Goal: Task Accomplishment & Management: Complete application form

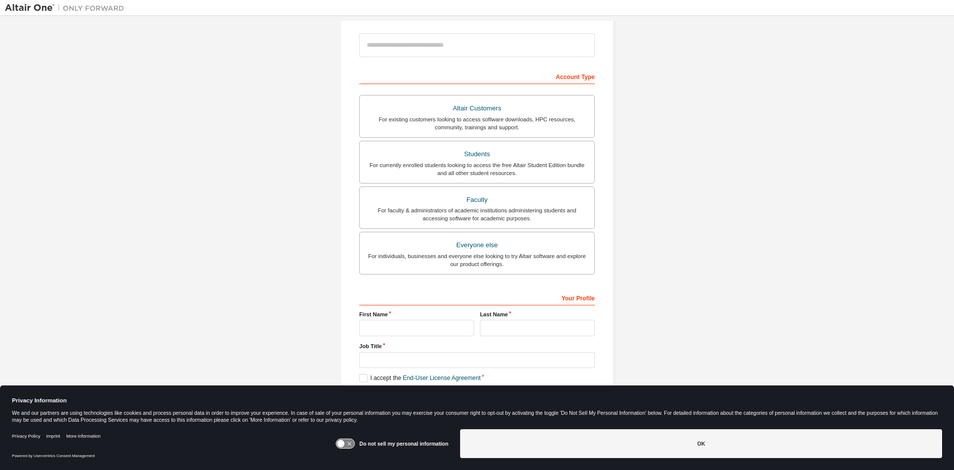
scroll to position [111, 0]
click at [415, 121] on div "For existing customers looking to access software downloads, HPC resources, com…" at bounding box center [477, 123] width 223 height 16
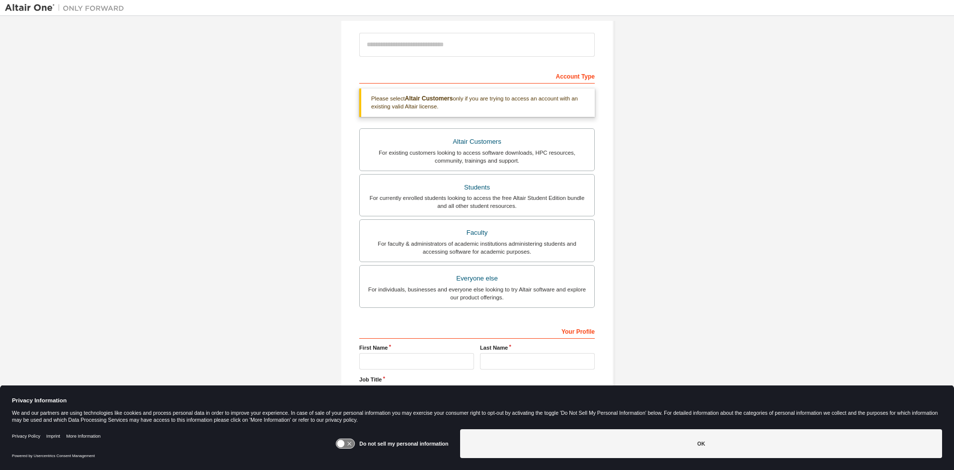
scroll to position [146, 0]
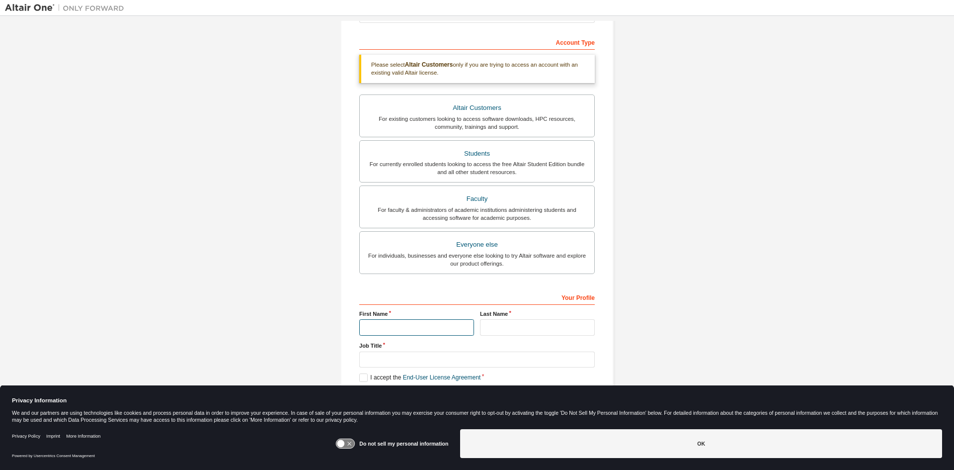
click at [408, 319] on input "text" at bounding box center [416, 327] width 115 height 16
click at [343, 442] on icon at bounding box center [341, 443] width 7 height 7
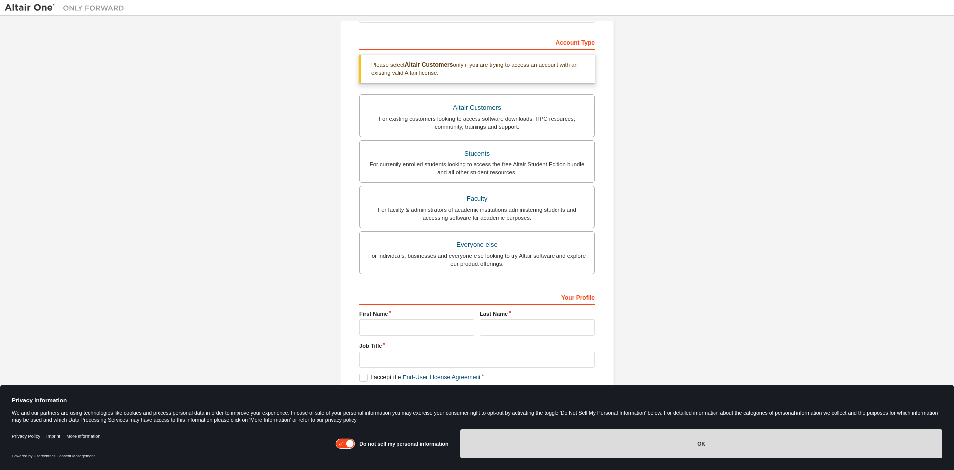
click at [603, 451] on button "OK" at bounding box center [701, 443] width 482 height 29
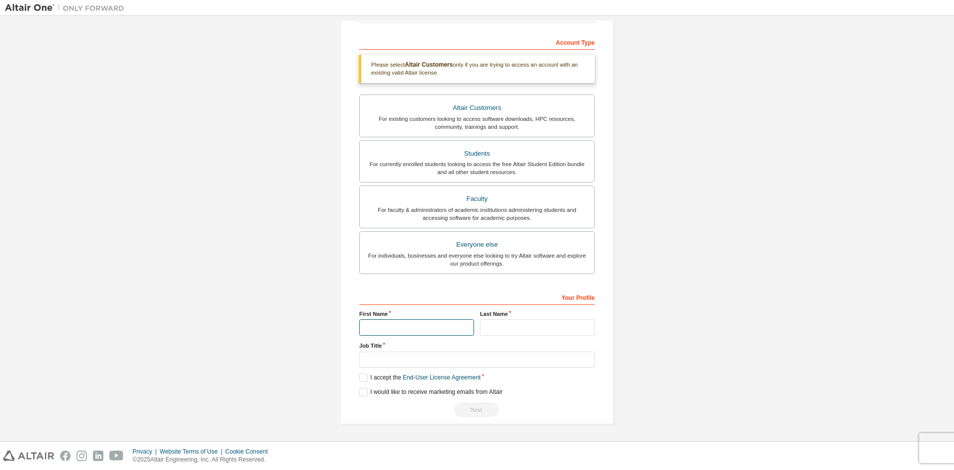
click at [422, 322] on input "text" at bounding box center [416, 327] width 115 height 16
type input "*****"
type input "******"
type input "**********"
click at [364, 379] on label "I accept the End-User License Agreement" at bounding box center [419, 377] width 121 height 8
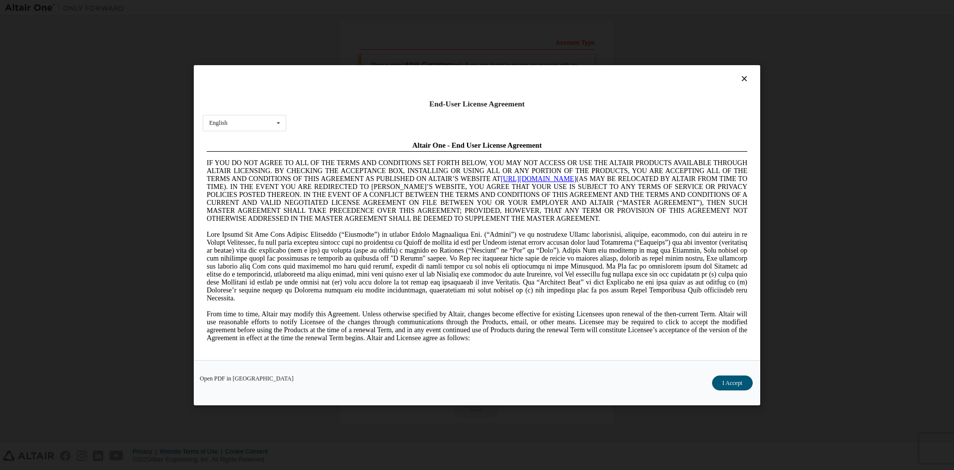
scroll to position [0, 0]
click at [718, 379] on button "I Accept" at bounding box center [732, 382] width 41 height 15
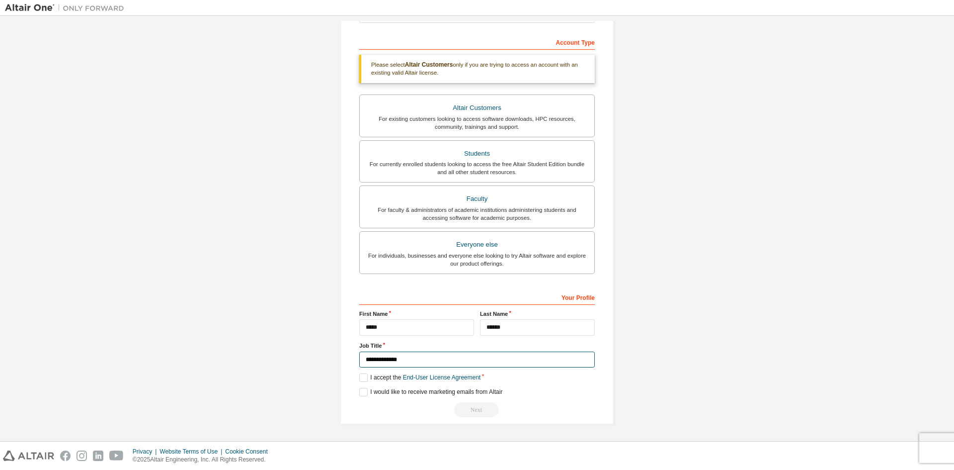
drag, startPoint x: 501, startPoint y: 358, endPoint x: 491, endPoint y: 368, distance: 14.4
click at [501, 358] on input "**********" at bounding box center [477, 359] width 236 height 16
click at [476, 406] on div "Next" at bounding box center [477, 409] width 236 height 15
click at [434, 356] on input "**********" at bounding box center [477, 359] width 236 height 16
click at [364, 395] on label "I would like to receive marketing emails from Altair" at bounding box center [430, 392] width 143 height 8
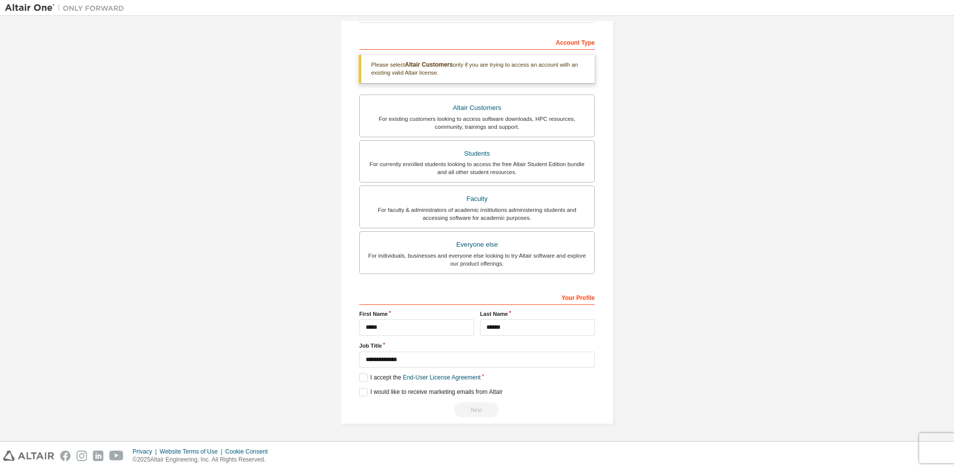
click at [462, 413] on div "Next" at bounding box center [477, 409] width 236 height 15
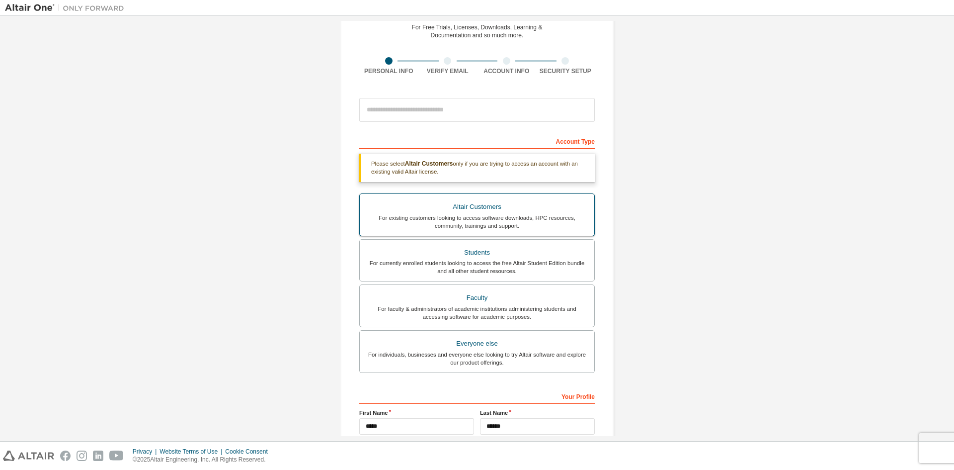
click at [472, 215] on div "For existing customers looking to access software downloads, HPC resources, com…" at bounding box center [477, 222] width 223 height 16
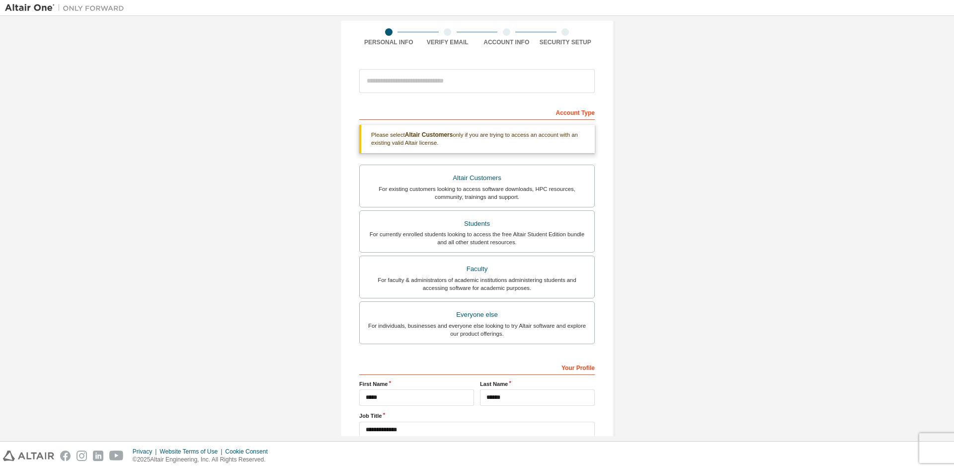
scroll to position [0, 0]
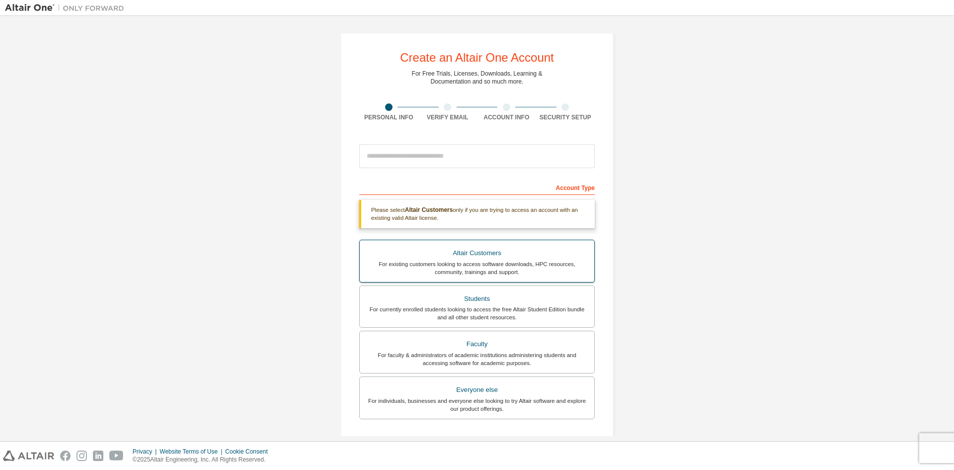
click at [521, 252] on div "Altair Customers" at bounding box center [477, 253] width 223 height 14
click at [557, 192] on div "Account Type" at bounding box center [477, 187] width 236 height 16
click at [528, 220] on div "Please select Altair Customers only if you are trying to access an account with…" at bounding box center [477, 214] width 236 height 28
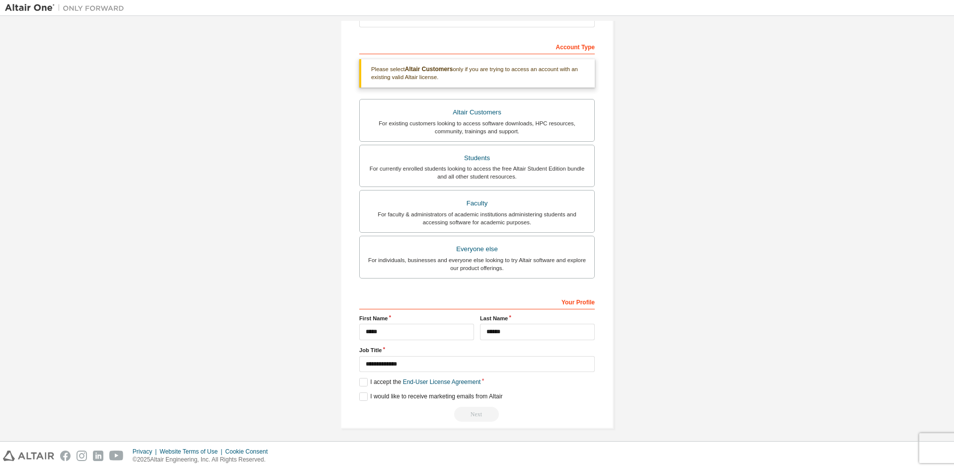
scroll to position [146, 0]
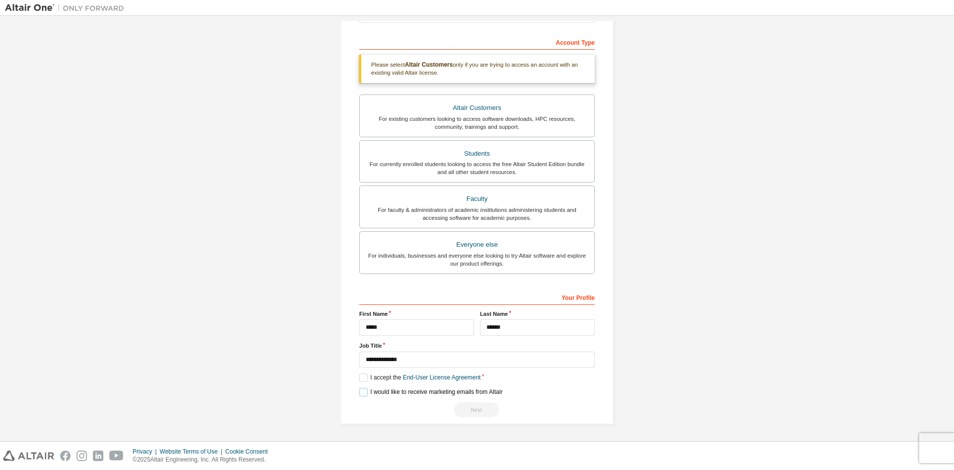
click at [362, 393] on label "I would like to receive marketing emails from Altair" at bounding box center [430, 392] width 143 height 8
click at [475, 402] on div "**********" at bounding box center [477, 353] width 236 height 129
click at [482, 411] on div "Next" at bounding box center [477, 409] width 236 height 15
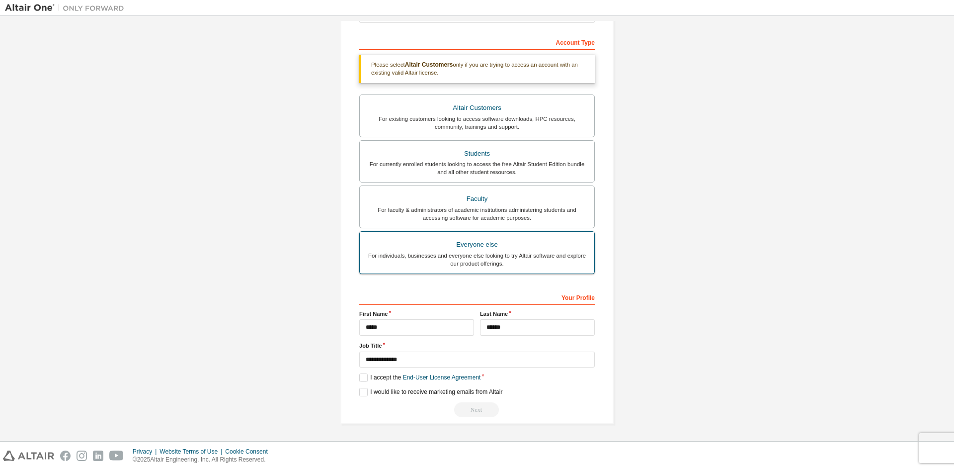
scroll to position [0, 0]
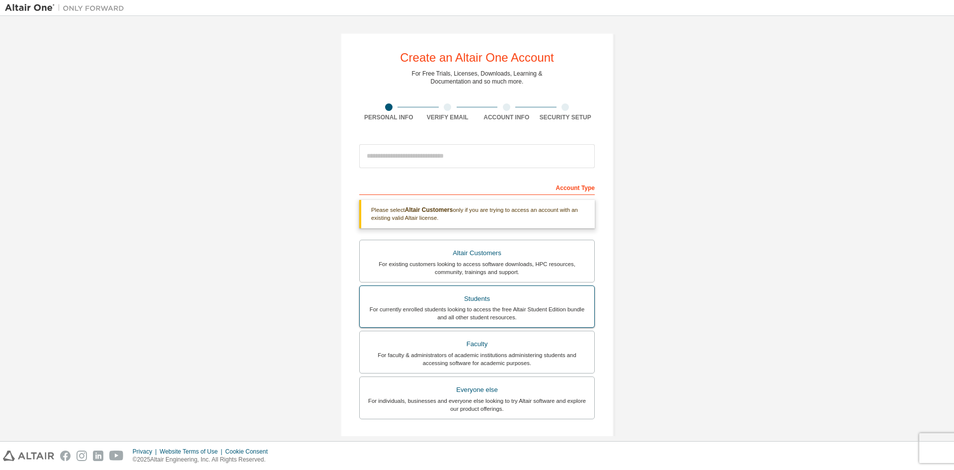
click at [488, 297] on div "Students" at bounding box center [477, 299] width 223 height 14
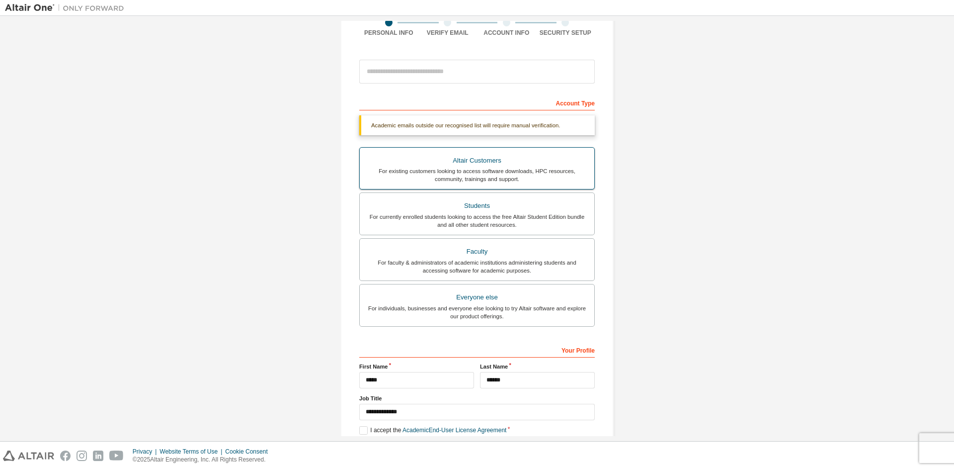
scroll to position [38, 0]
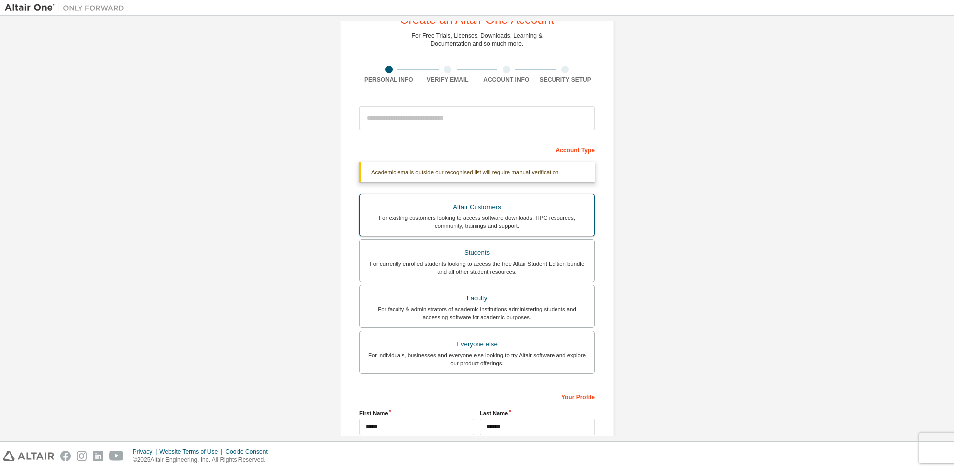
click at [489, 220] on div "For existing customers looking to access software downloads, HPC resources, com…" at bounding box center [477, 222] width 223 height 16
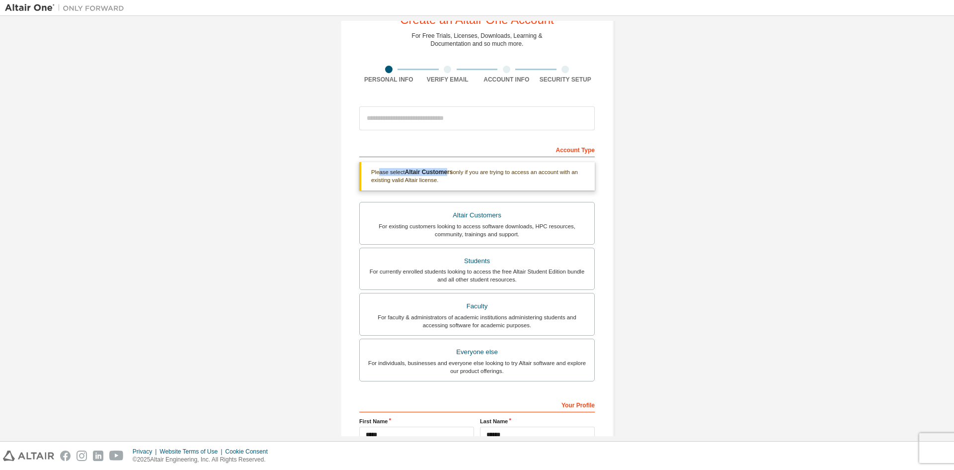
drag, startPoint x: 378, startPoint y: 171, endPoint x: 444, endPoint y: 174, distance: 66.2
click at [444, 174] on div "Please select Altair Customers only if you are trying to access an account with…" at bounding box center [477, 176] width 236 height 28
click at [457, 180] on div "Please select Altair Customers only if you are trying to access an account with…" at bounding box center [477, 176] width 236 height 28
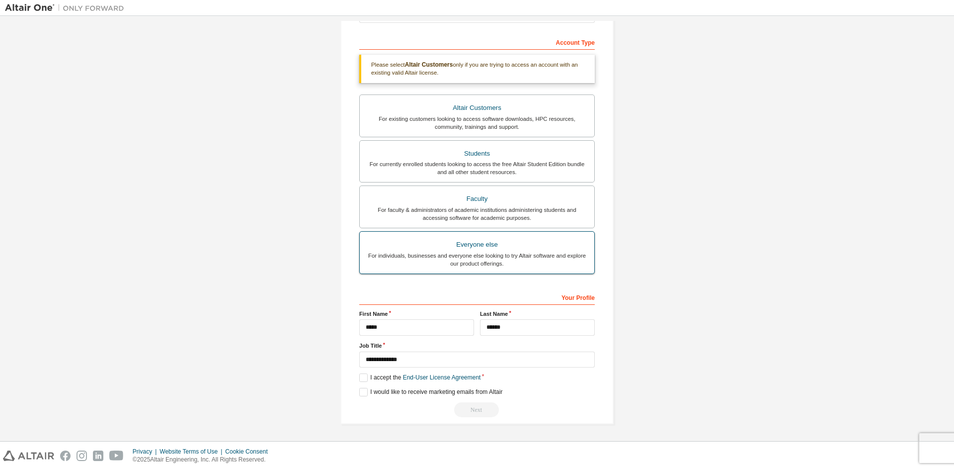
click at [517, 255] on div "For individuals, businesses and everyone else looking to try Altair software an…" at bounding box center [477, 260] width 223 height 16
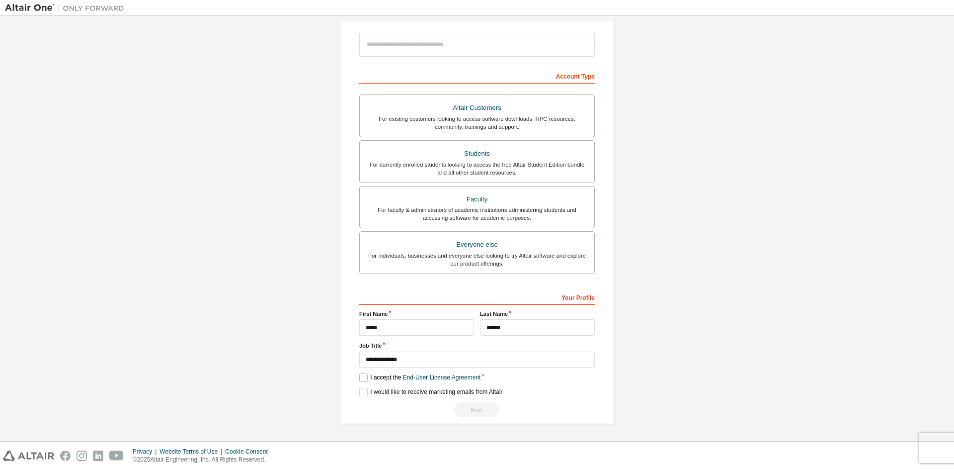
click at [364, 378] on label "I accept the End-User License Agreement" at bounding box center [419, 377] width 121 height 8
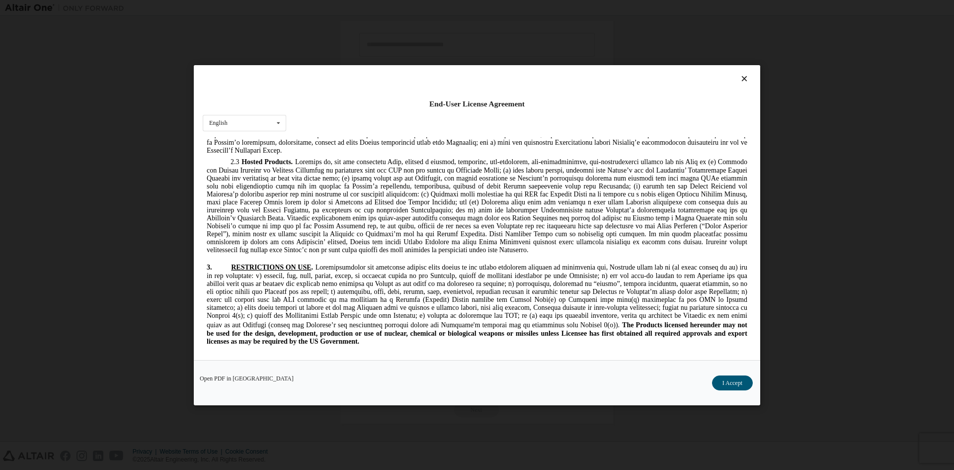
scroll to position [2513, 0]
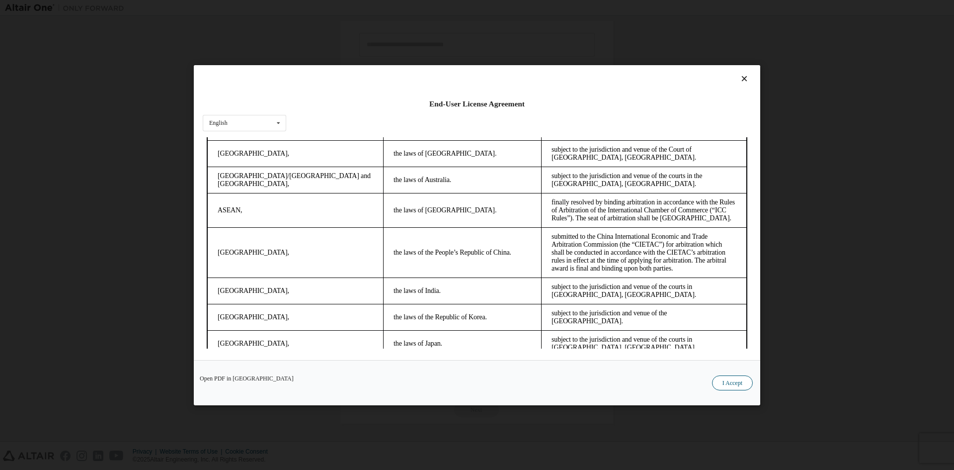
click at [731, 389] on button "I Accept" at bounding box center [732, 382] width 41 height 15
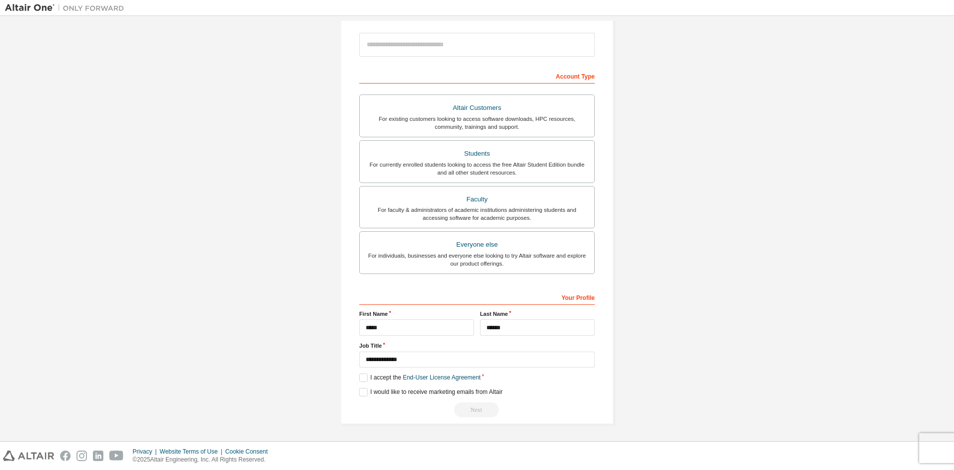
click at [474, 409] on div "Next" at bounding box center [477, 409] width 236 height 15
click at [514, 330] on input "******" at bounding box center [537, 327] width 115 height 16
click at [421, 357] on input "**********" at bounding box center [477, 359] width 236 height 16
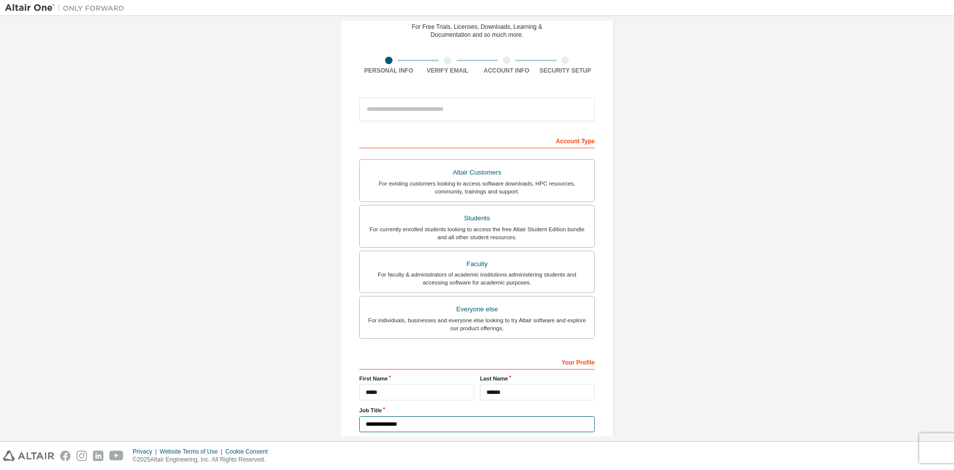
scroll to position [0, 0]
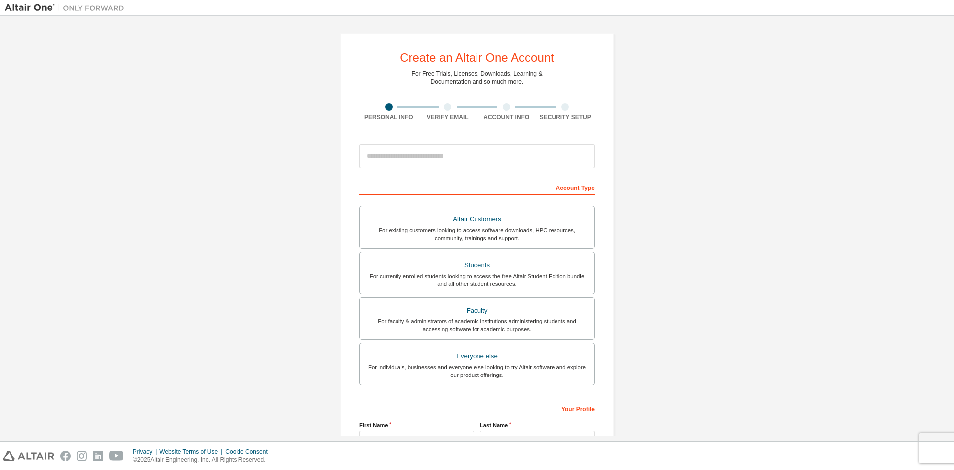
click at [458, 58] on div "Create an Altair One Account" at bounding box center [477, 58] width 154 height 12
click at [395, 59] on div "**********" at bounding box center [477, 284] width 273 height 503
click at [29, 6] on img at bounding box center [67, 8] width 124 height 10
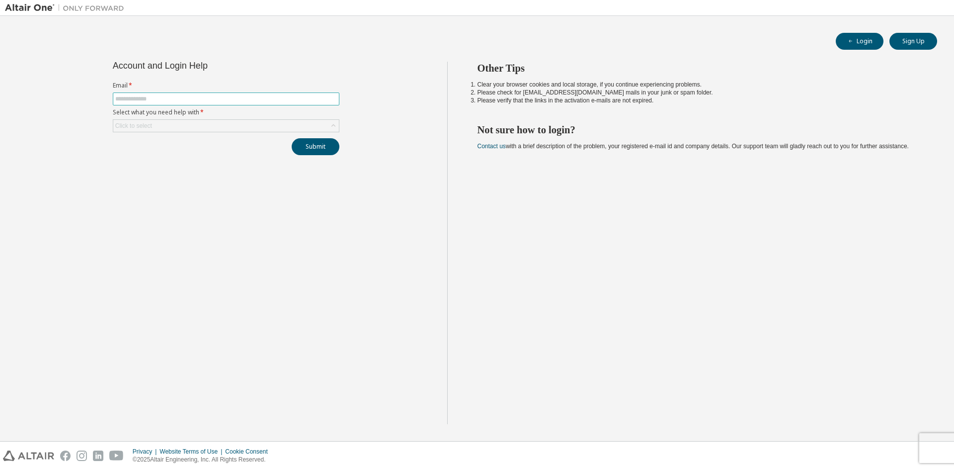
click at [150, 99] on input "text" at bounding box center [226, 99] width 222 height 8
type input "**********"
click at [137, 131] on div "Click to select" at bounding box center [226, 126] width 226 height 12
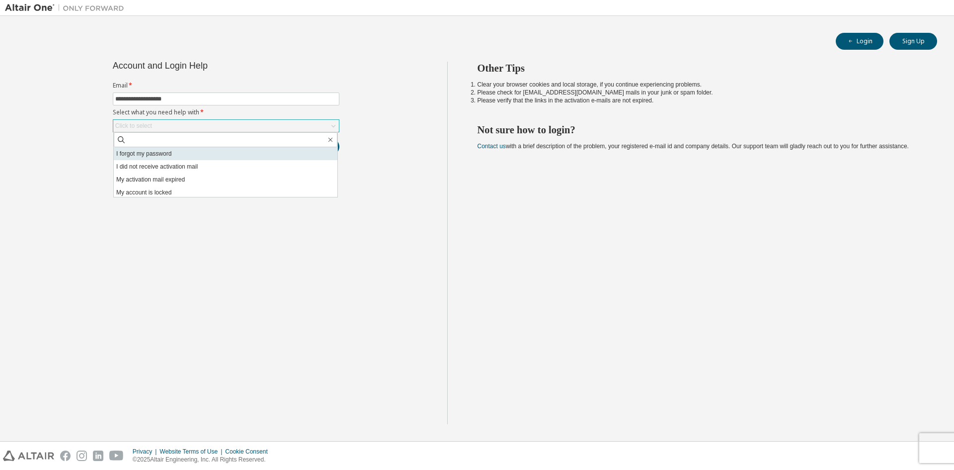
click at [147, 157] on li "I forgot my password" at bounding box center [226, 153] width 224 height 13
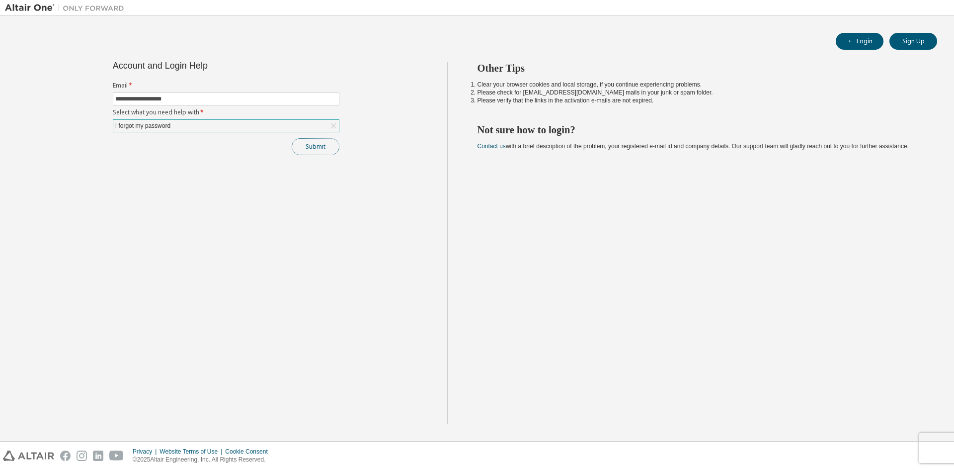
click at [306, 145] on button "Submit" at bounding box center [316, 146] width 48 height 17
click at [299, 146] on button "Submit" at bounding box center [316, 146] width 48 height 17
click at [890, 443] on link "Altair support" at bounding box center [888, 442] width 40 height 8
click at [680, 217] on div "Other Tips Clear your browser cookies and local storage, if you continue experi…" at bounding box center [698, 243] width 503 height 362
click at [930, 438] on div "Please contact Altair support for assistance." at bounding box center [871, 447] width 145 height 29
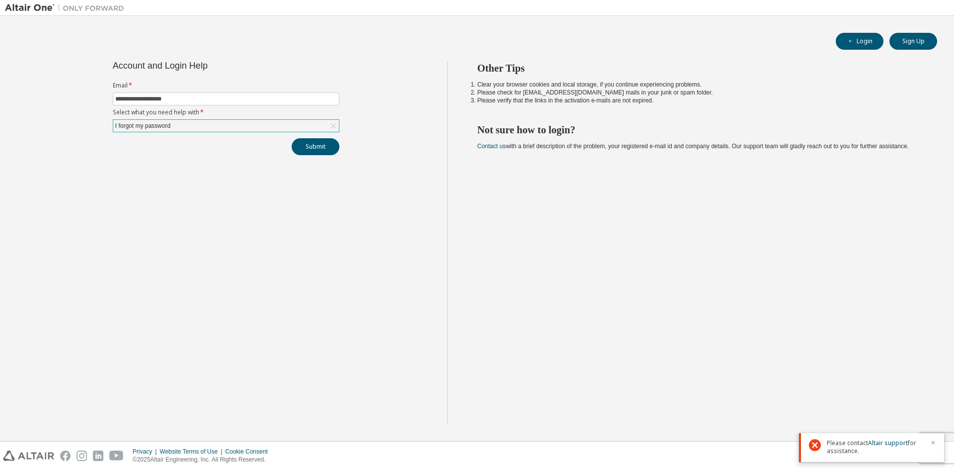
click at [934, 443] on icon "button" at bounding box center [933, 442] width 3 height 3
